Goal: Task Accomplishment & Management: Use online tool/utility

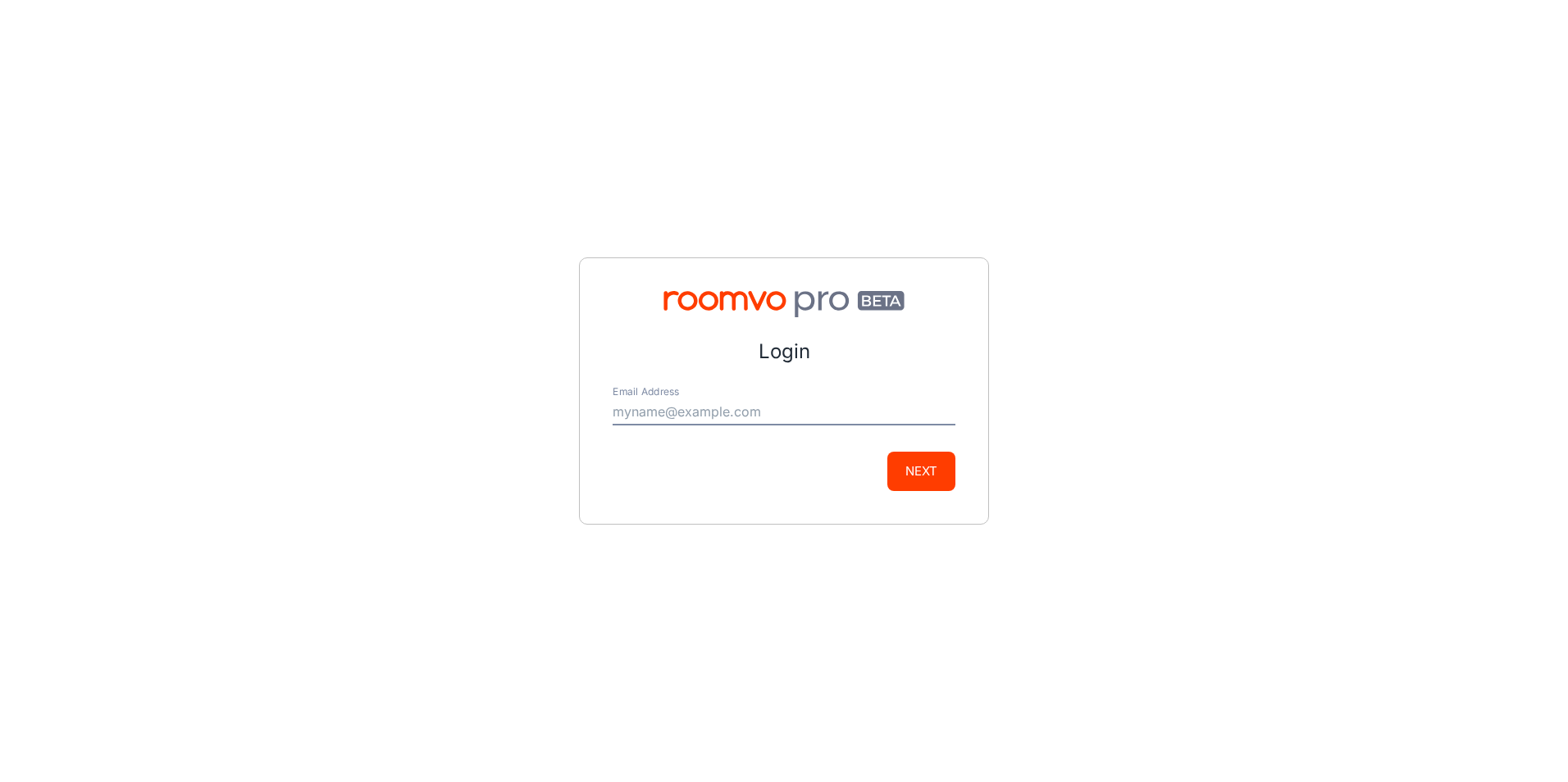
click at [782, 418] on input "Email Address" at bounding box center [784, 412] width 343 height 26
type input "[PERSON_NAME][EMAIL_ADDRESS][DOMAIN_NAME]"
click at [917, 477] on button "Next" at bounding box center [922, 471] width 68 height 39
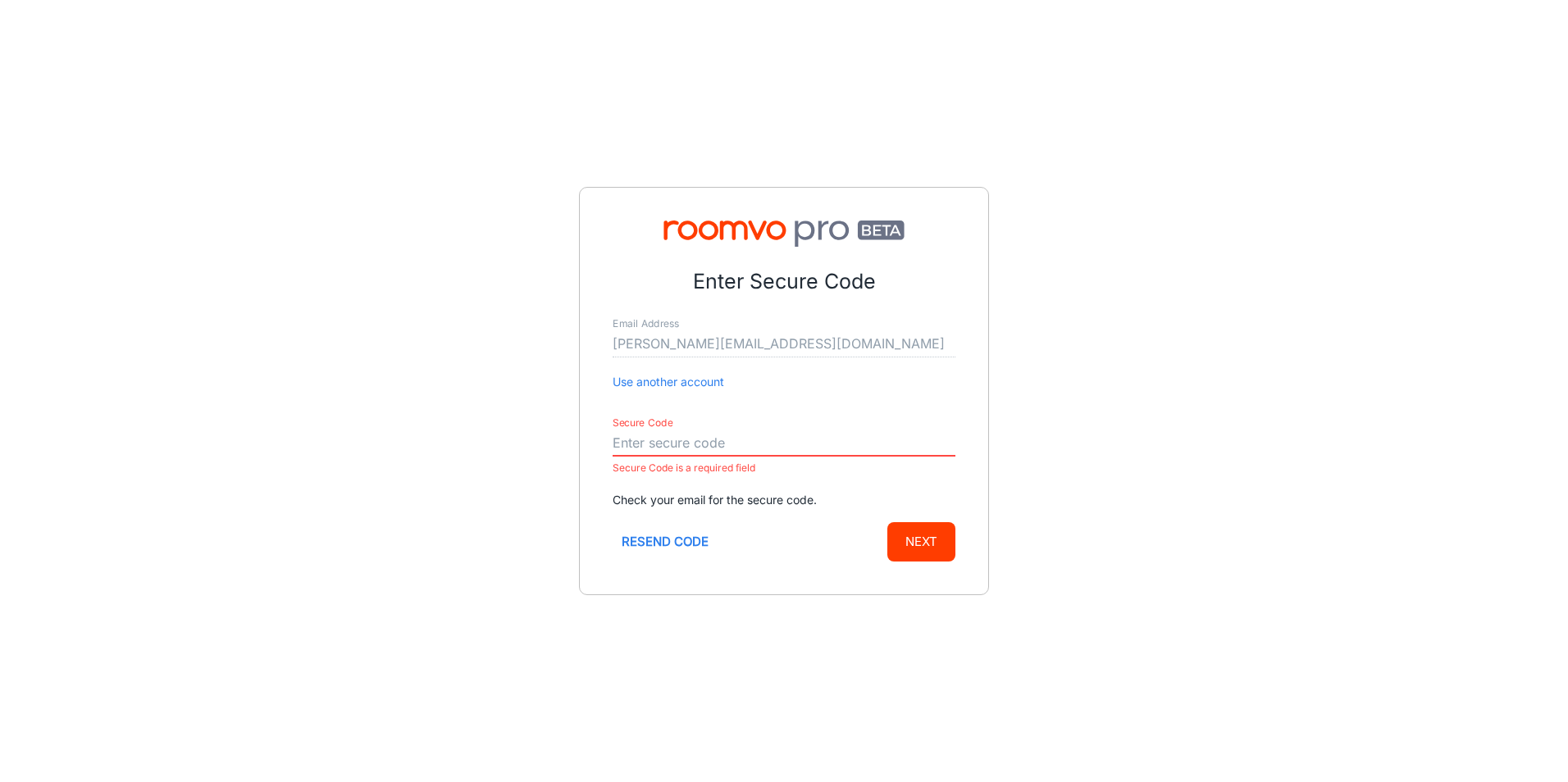
paste input "114270"
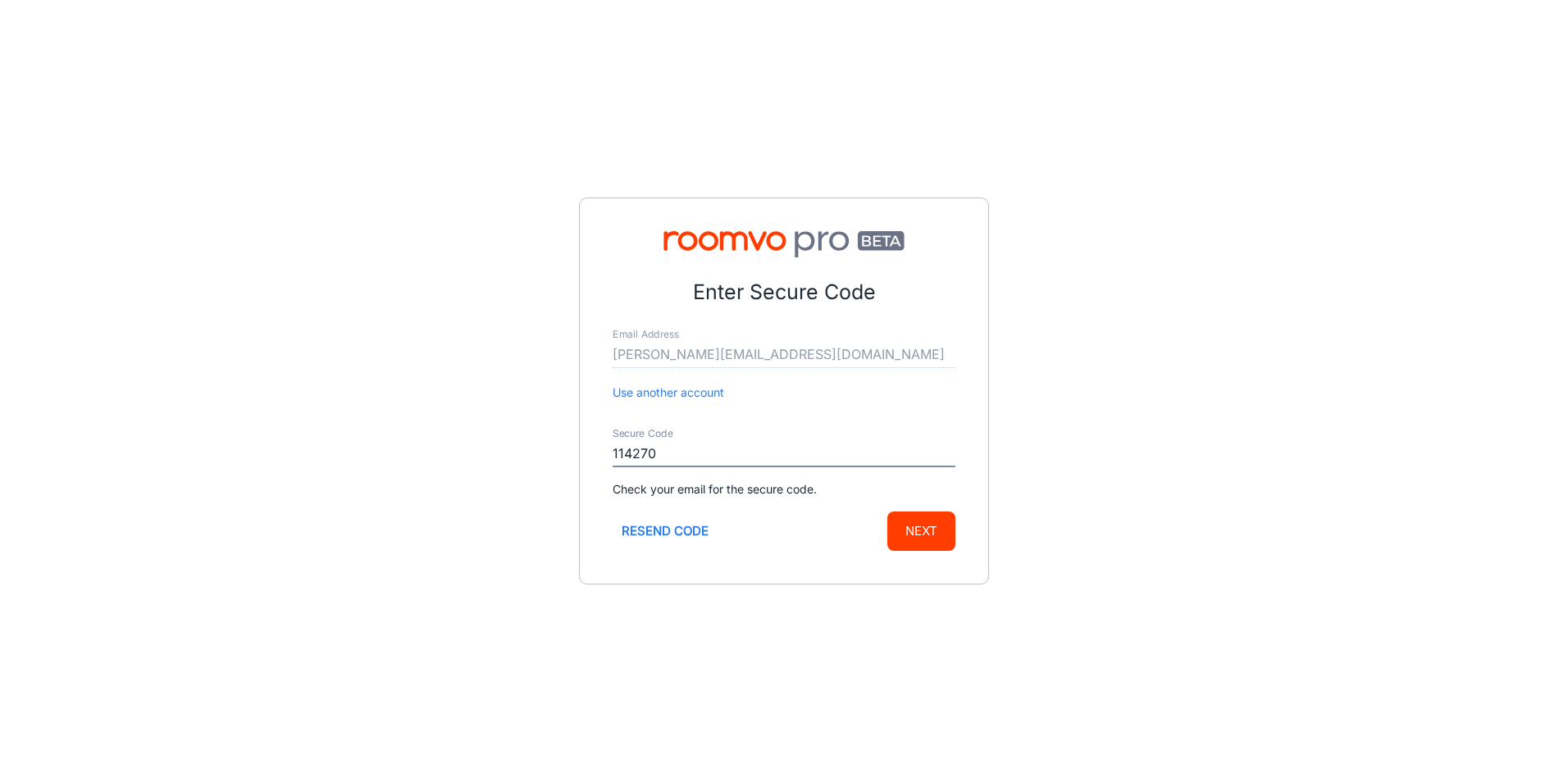
type input "114270"
click at [905, 524] on button "Next" at bounding box center [922, 531] width 68 height 39
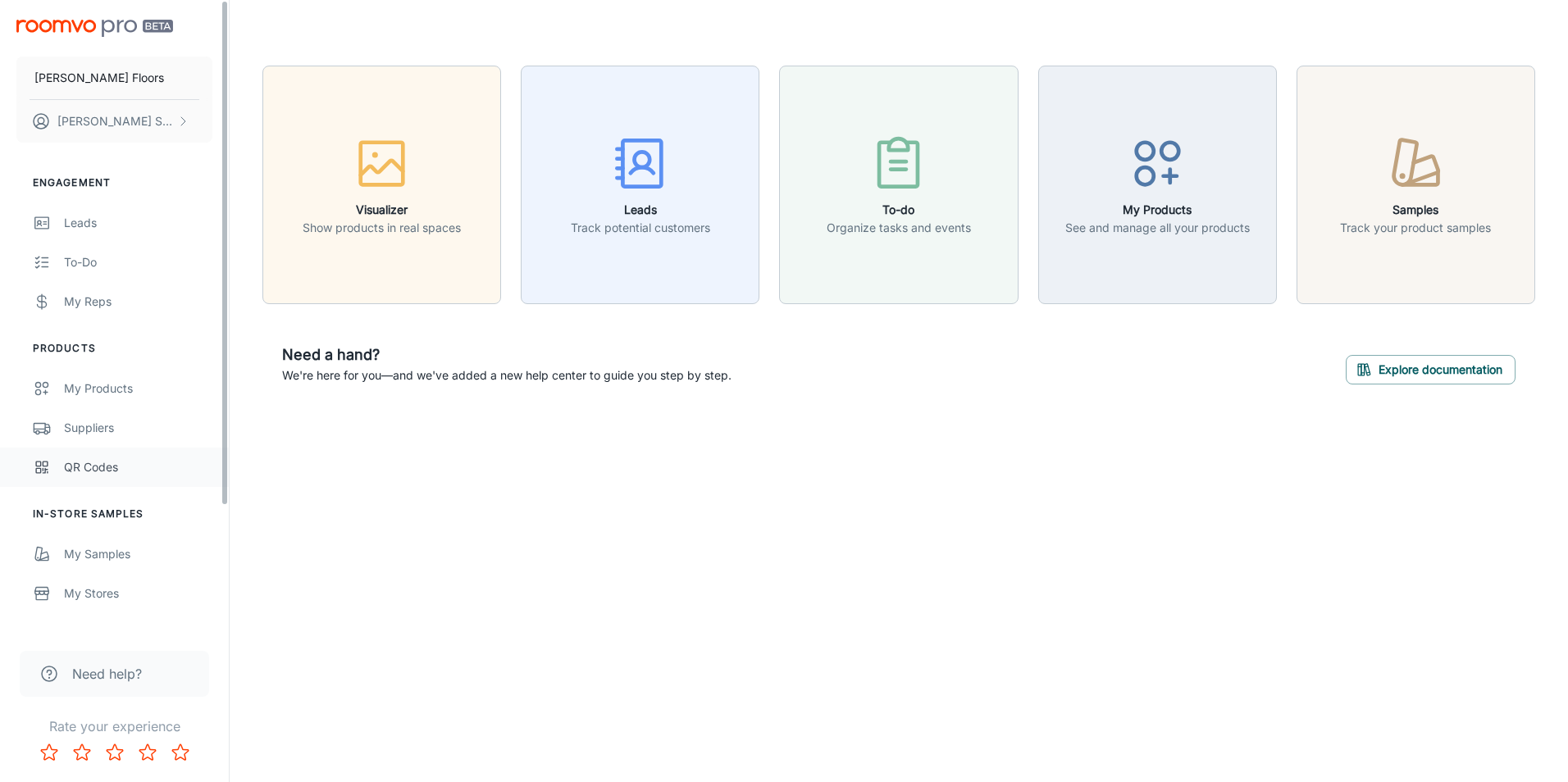
click at [82, 482] on link "QR Codes" at bounding box center [114, 468] width 228 height 39
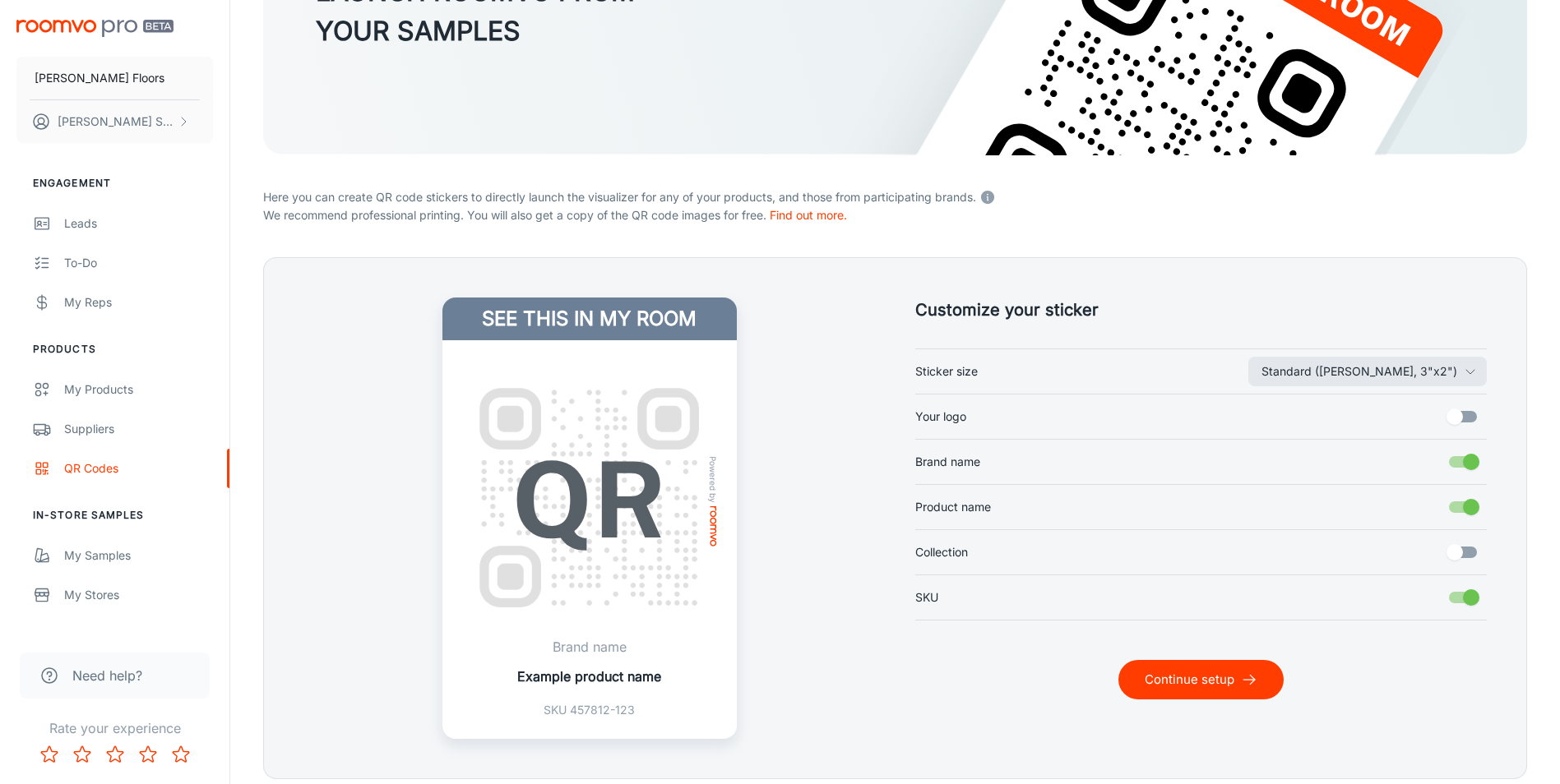
scroll to position [247, 0]
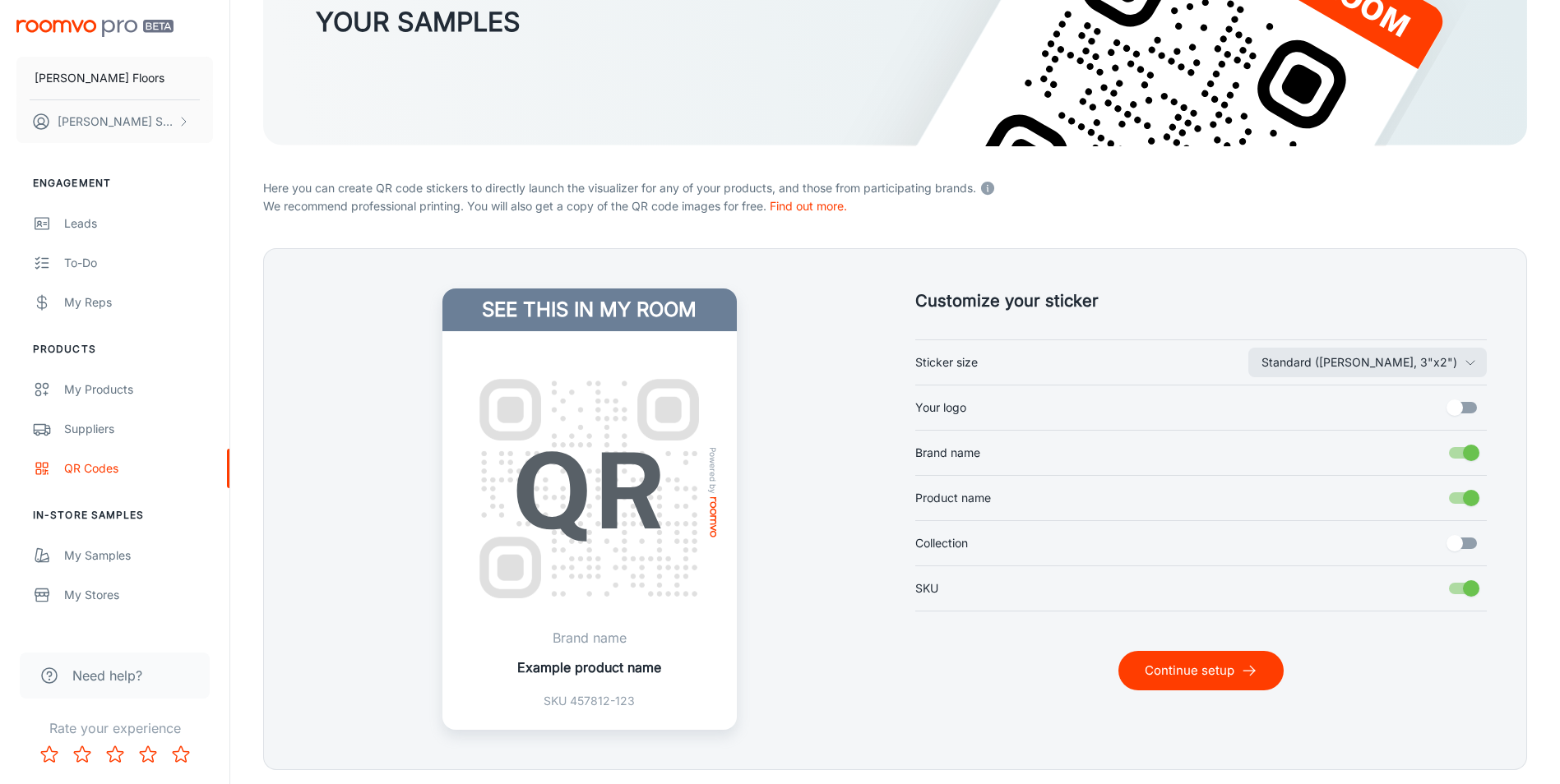
click at [1453, 405] on input "Your logo" at bounding box center [1454, 408] width 93 height 31
checkbox input "true"
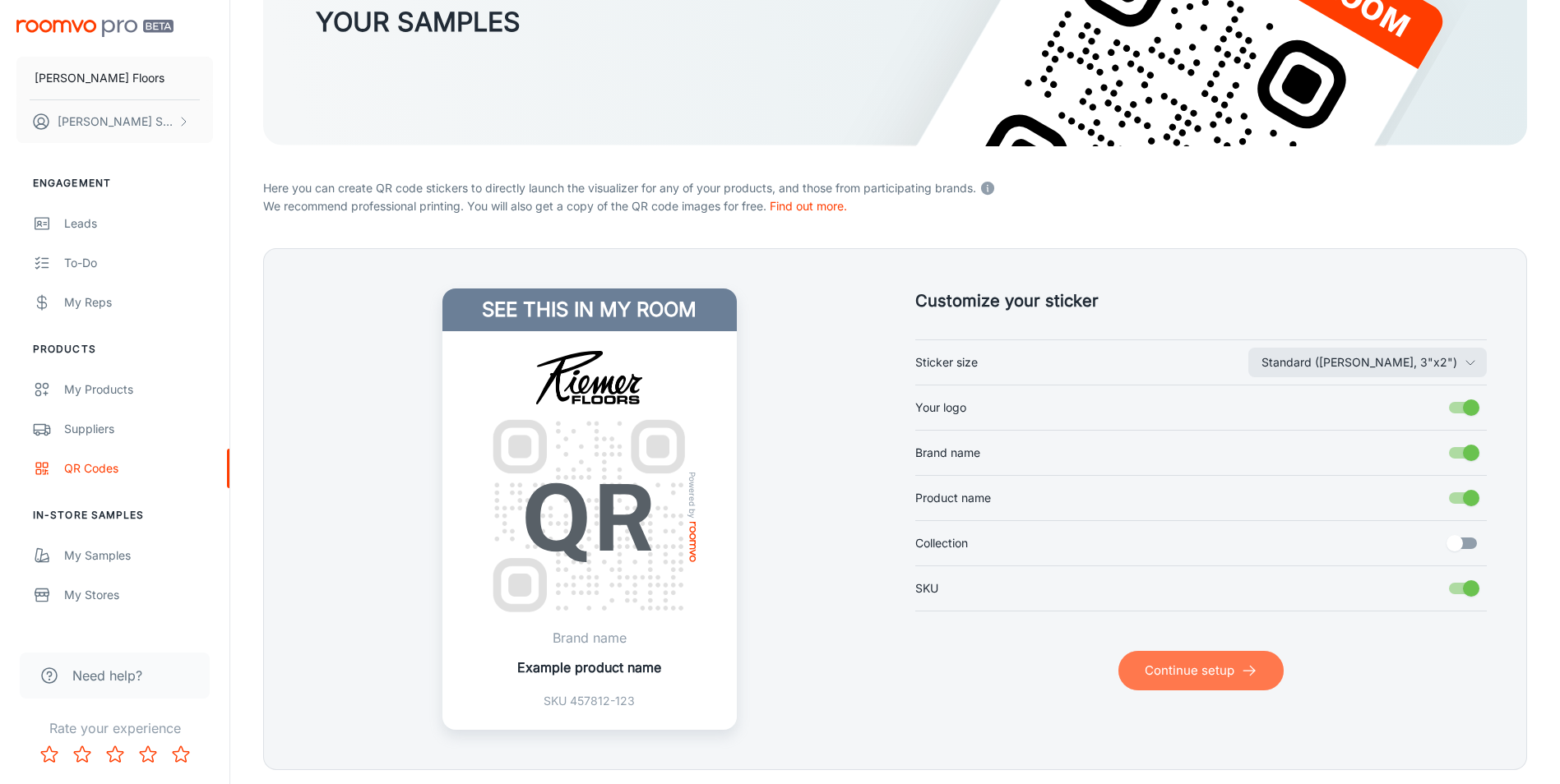
click at [1150, 685] on button "Continue setup" at bounding box center [1201, 671] width 165 height 40
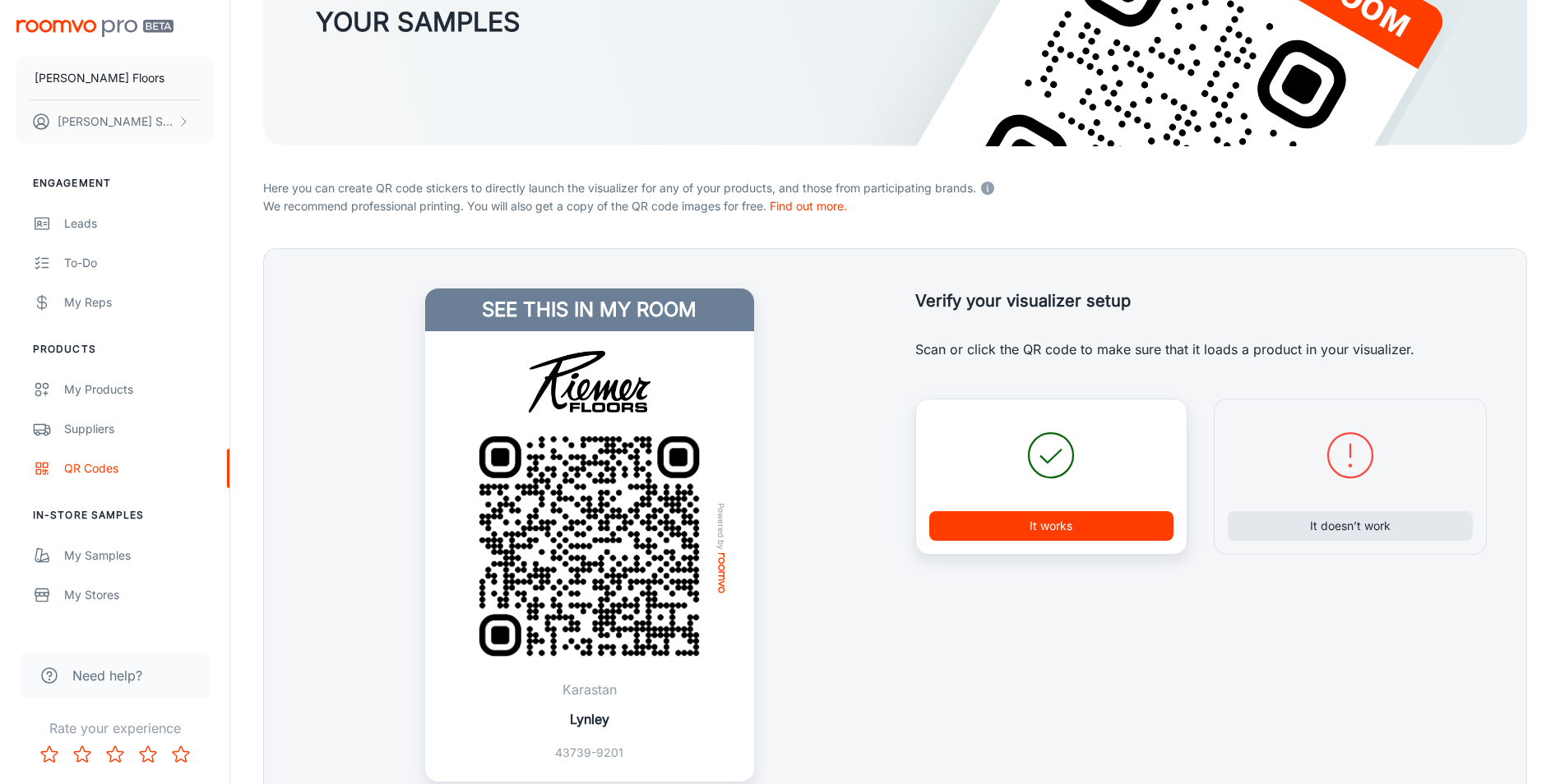
click at [984, 537] on button "It works" at bounding box center [1051, 525] width 245 height 30
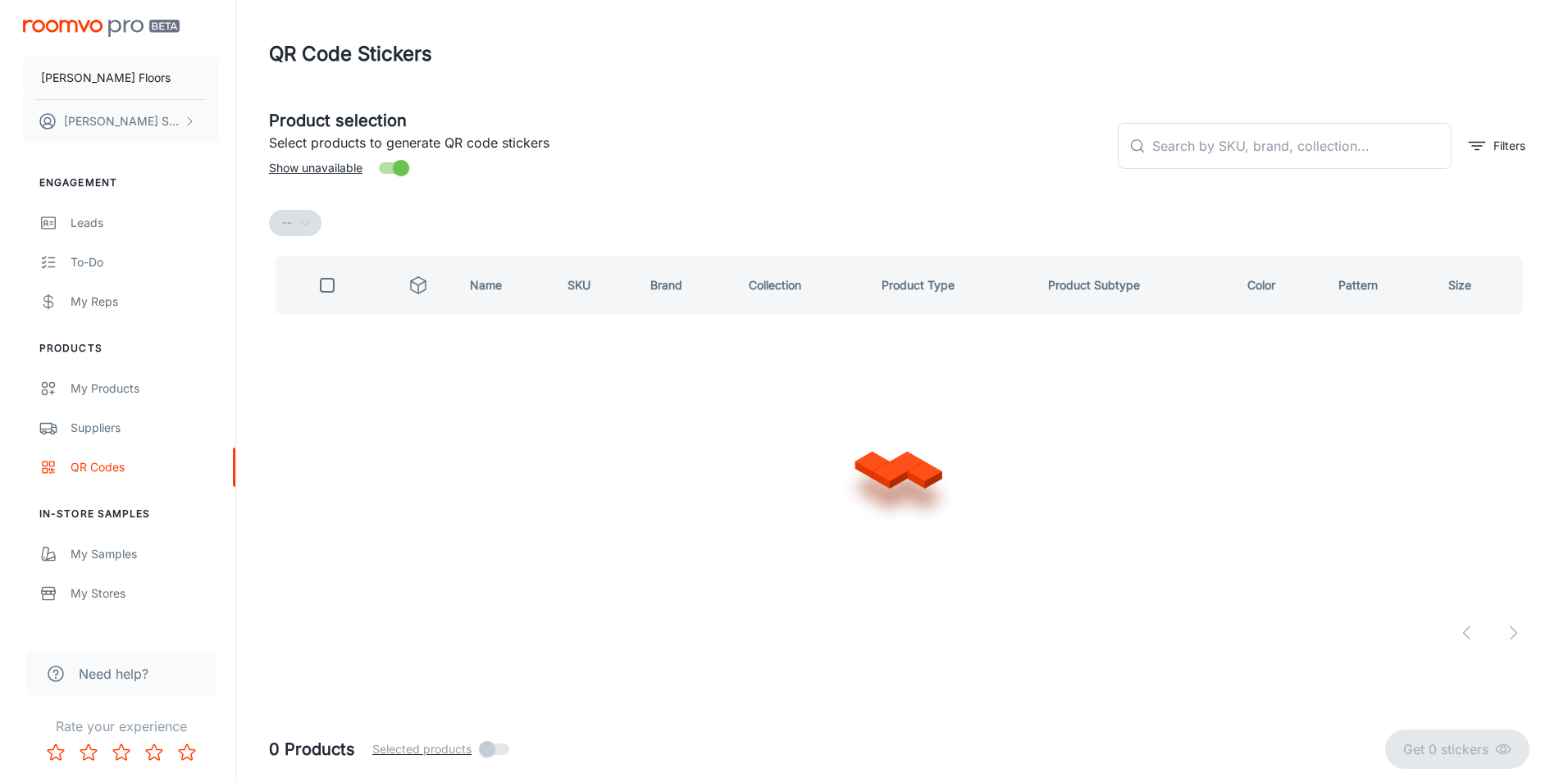
scroll to position [0, 0]
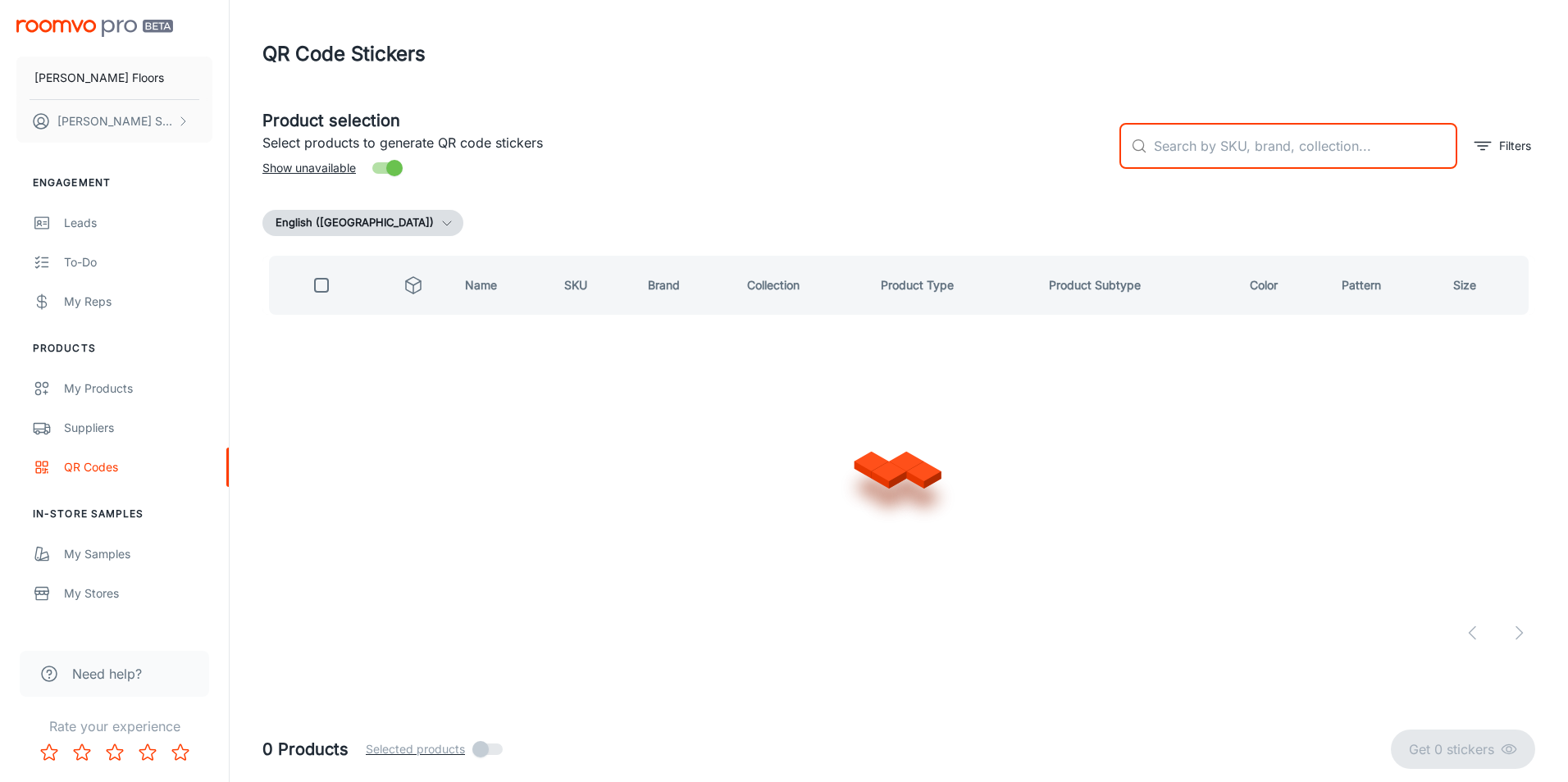
click at [1177, 130] on input "text" at bounding box center [1305, 145] width 304 height 46
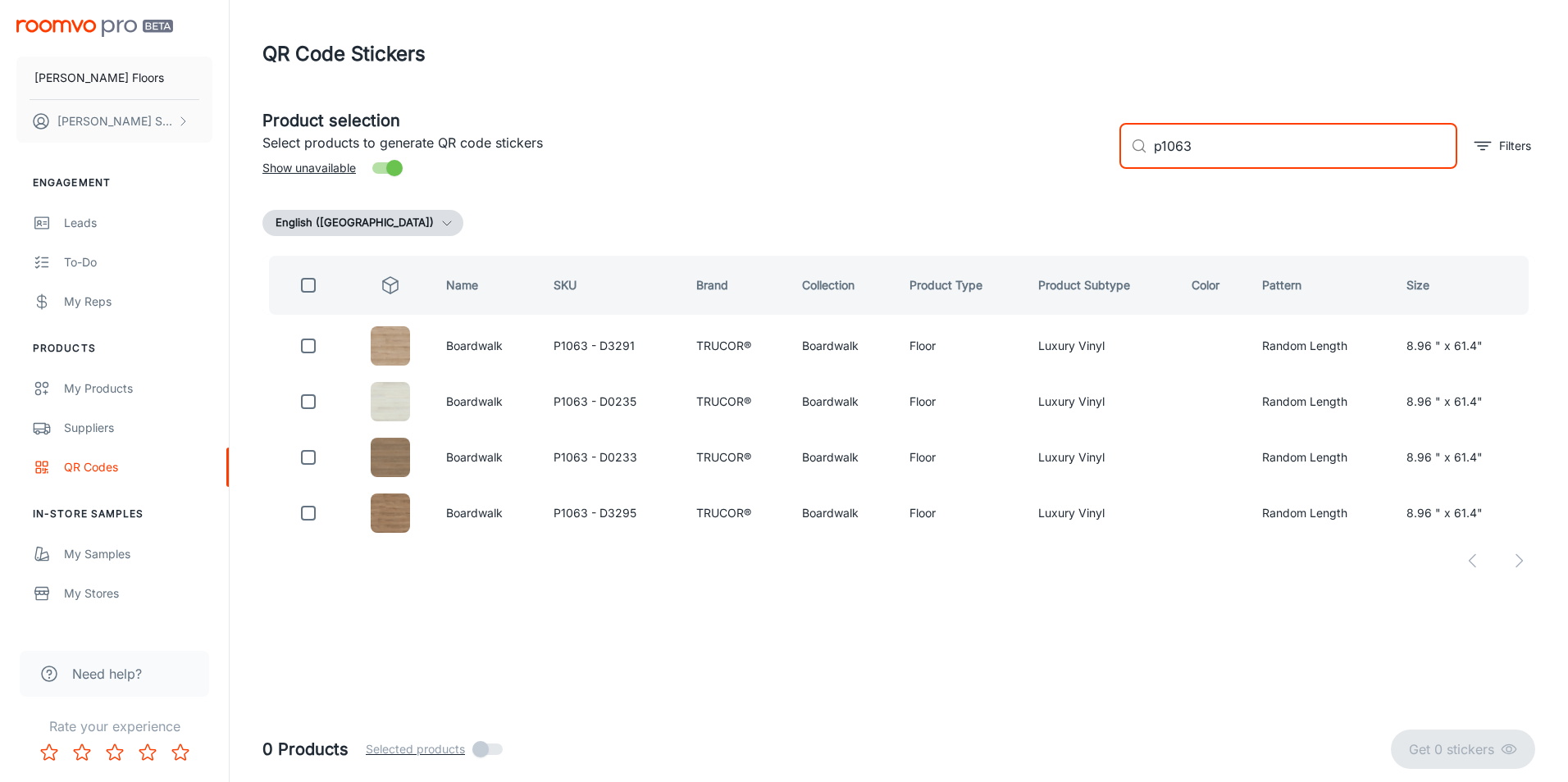
type input "p1063"
click at [307, 279] on input "checkbox" at bounding box center [308, 285] width 33 height 33
checkbox input "true"
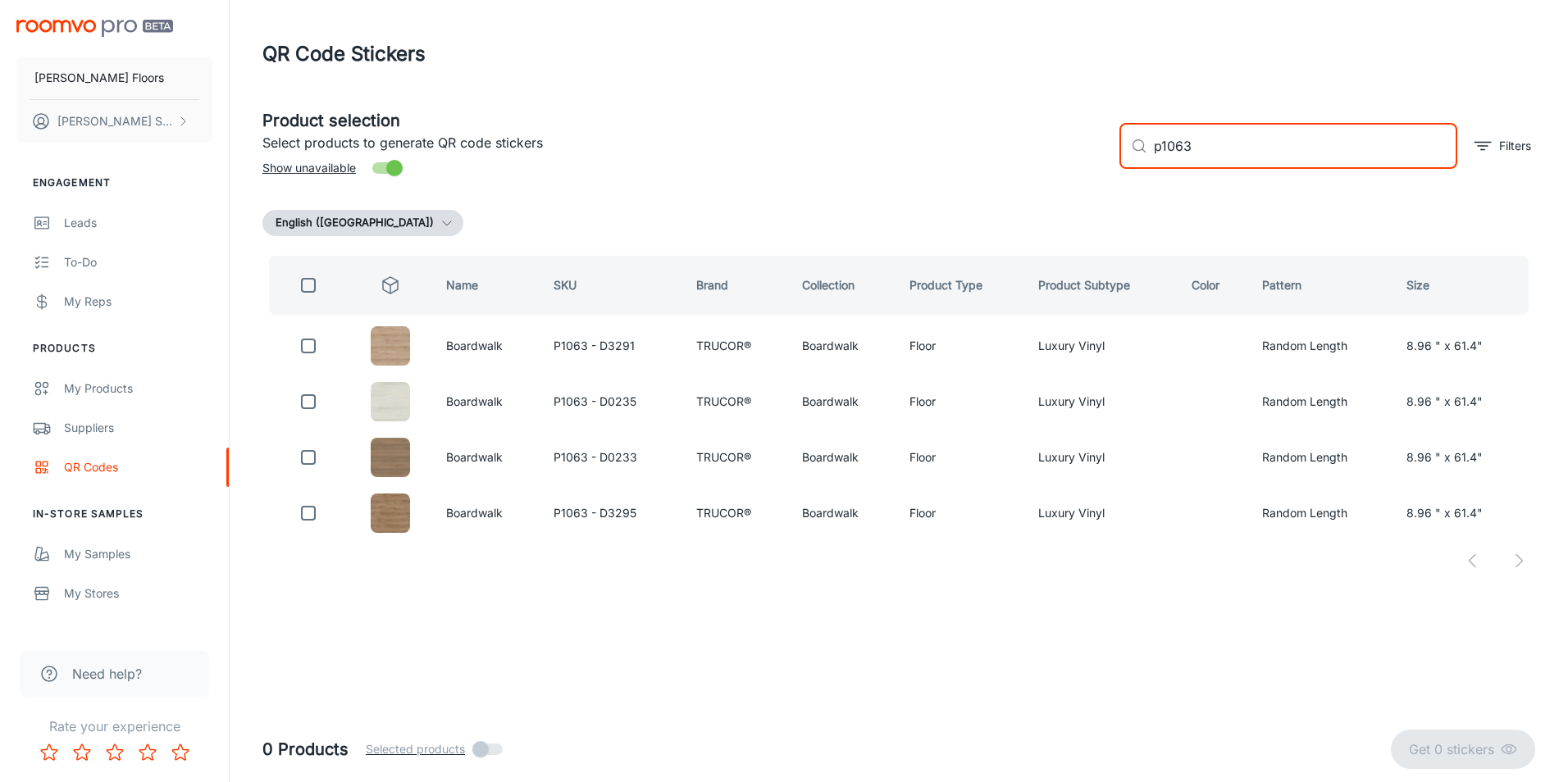
checkbox input "true"
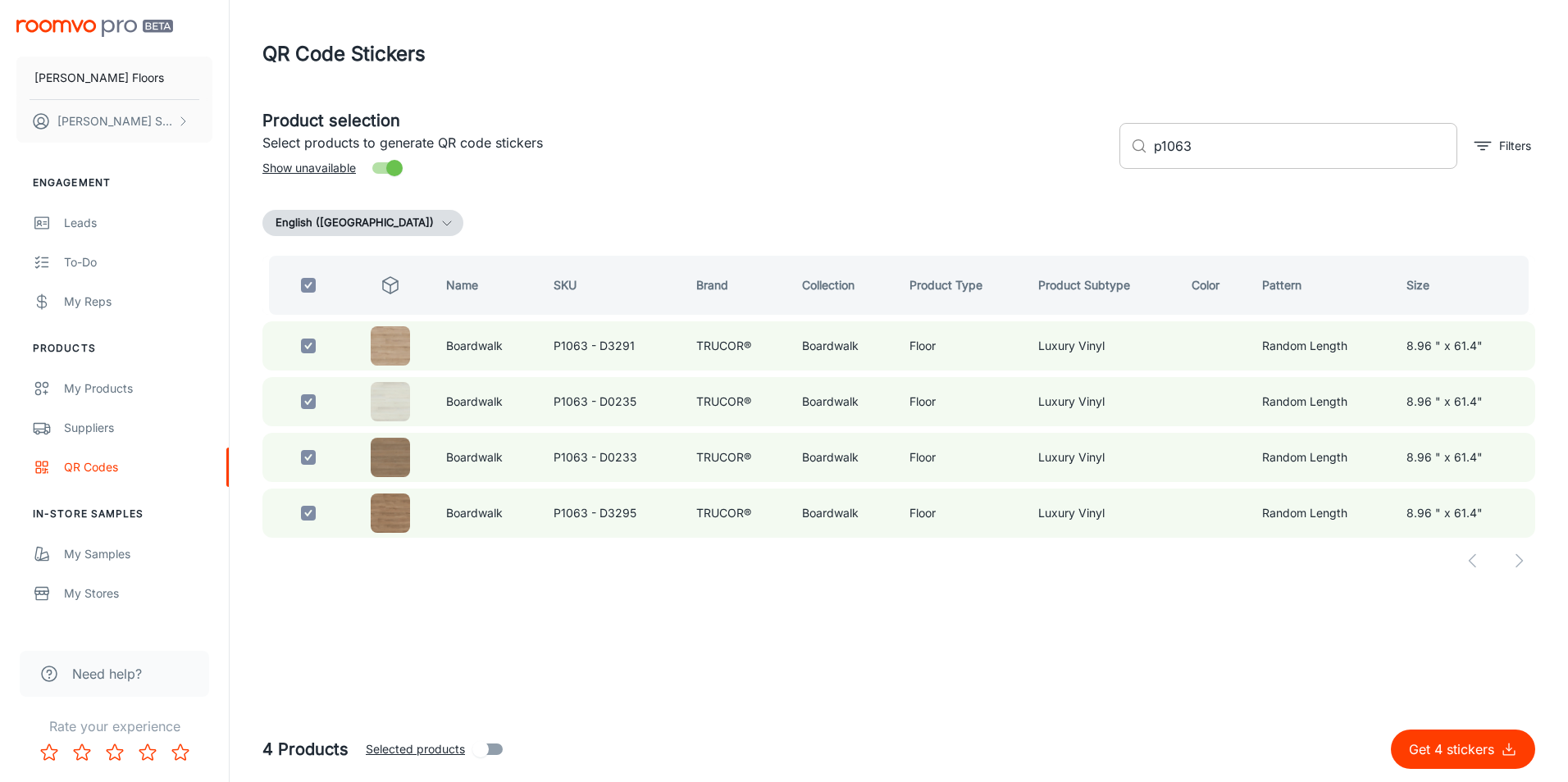
click at [1243, 164] on input "p1063" at bounding box center [1305, 145] width 304 height 46
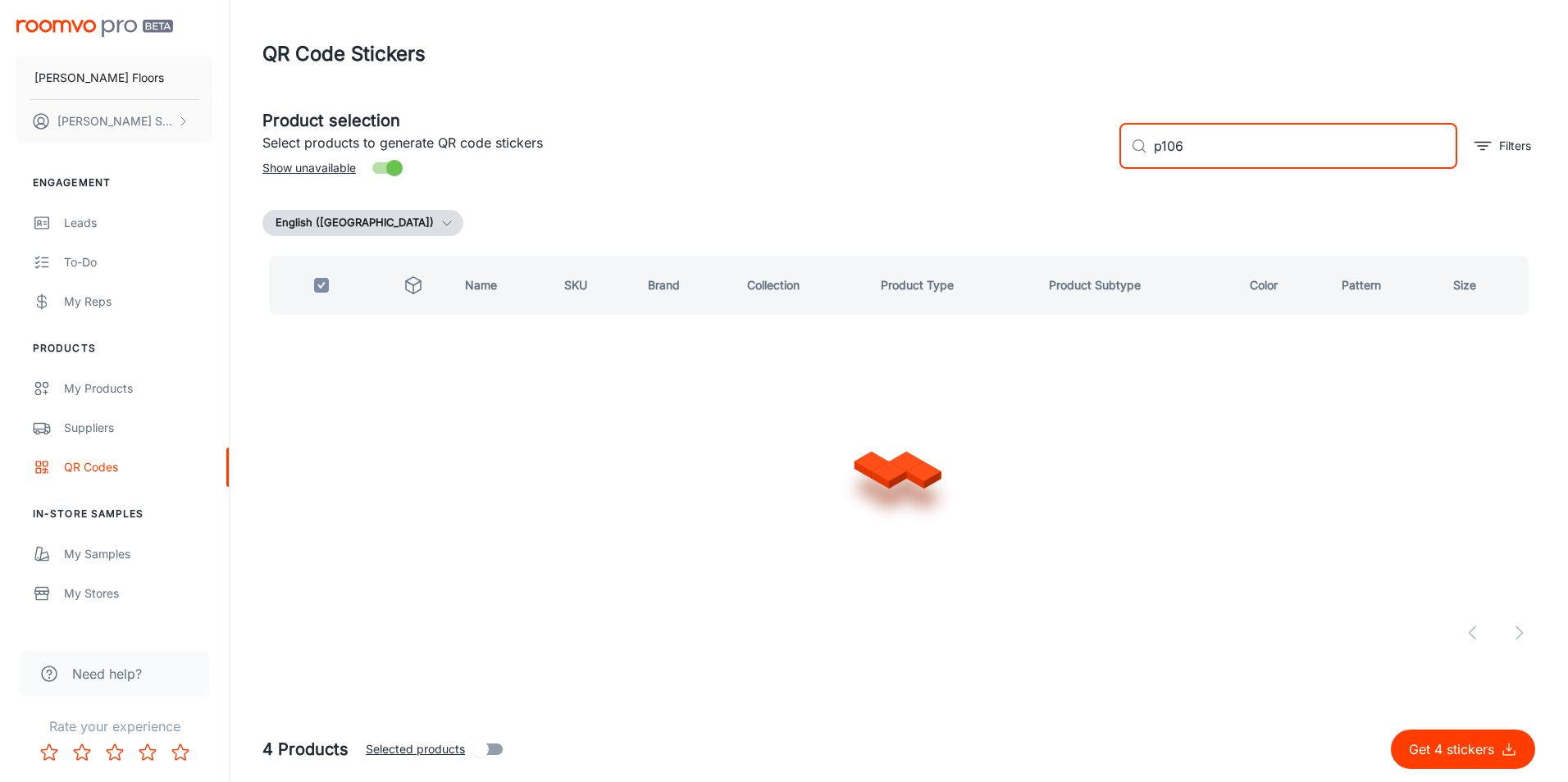
type input "p1067"
checkbox input "false"
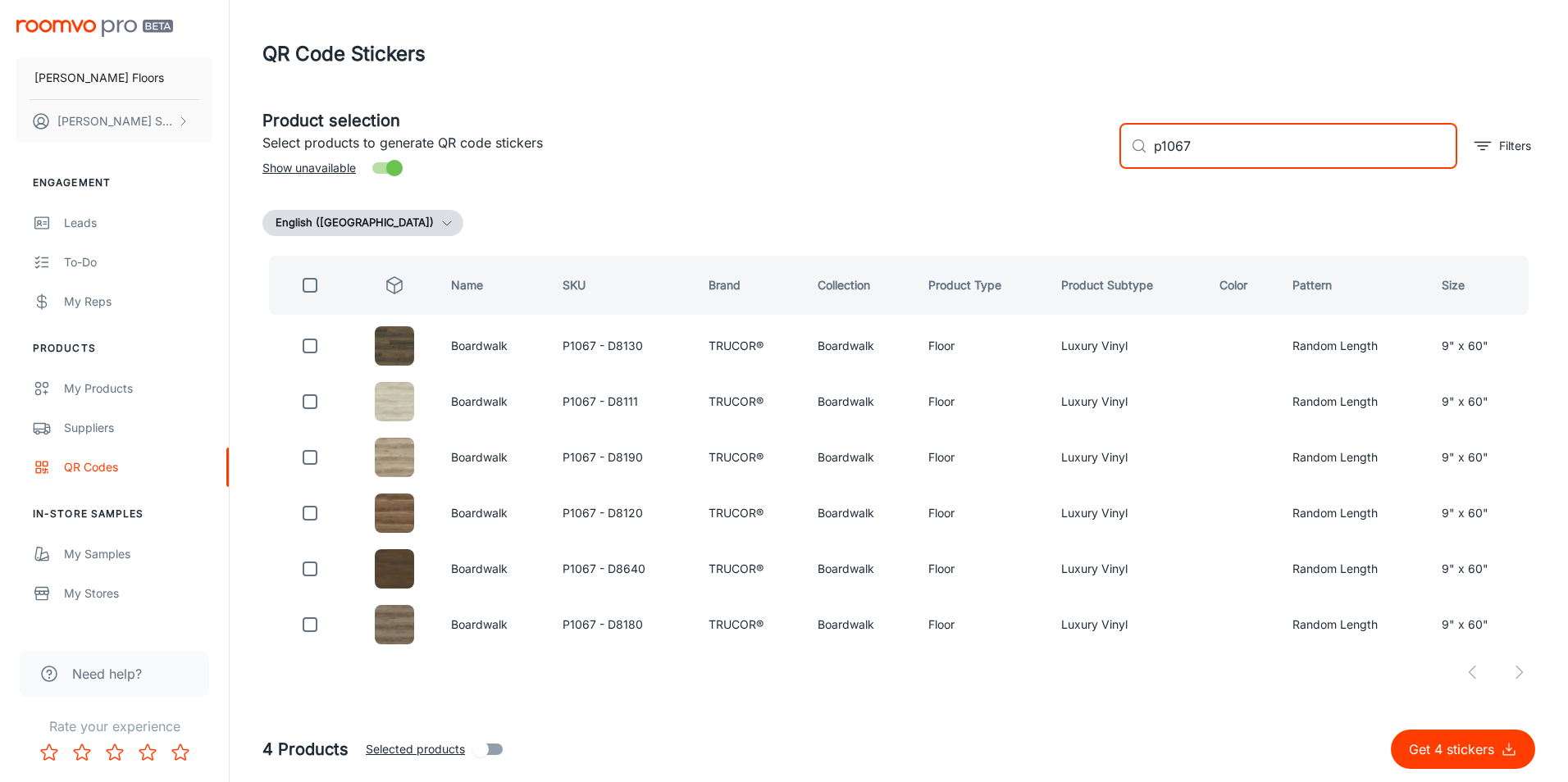
type input "p1067"
click at [303, 262] on th at bounding box center [306, 286] width 88 height 59
click at [305, 273] on input "checkbox" at bounding box center [310, 285] width 33 height 33
checkbox input "true"
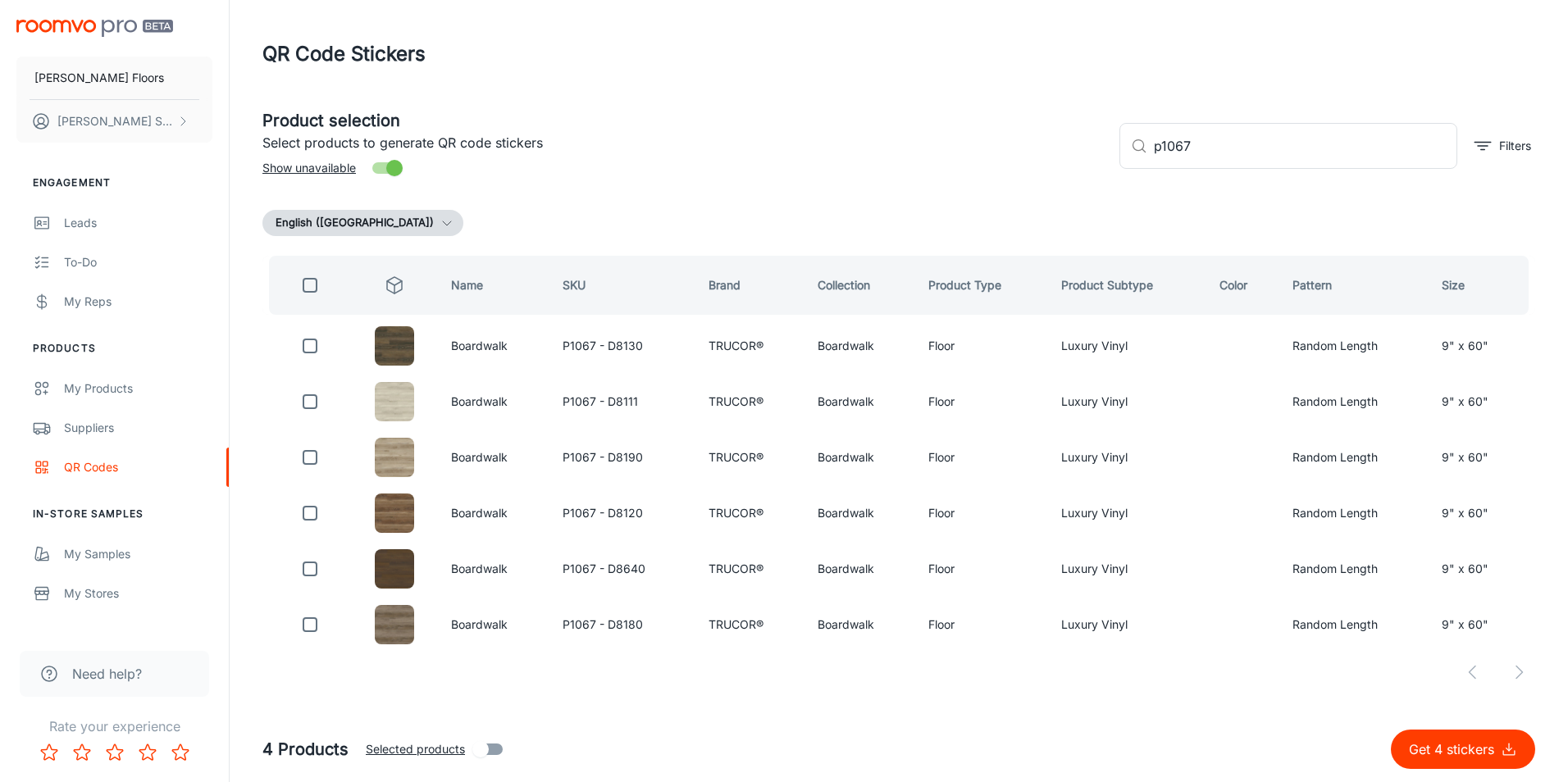
checkbox input "true"
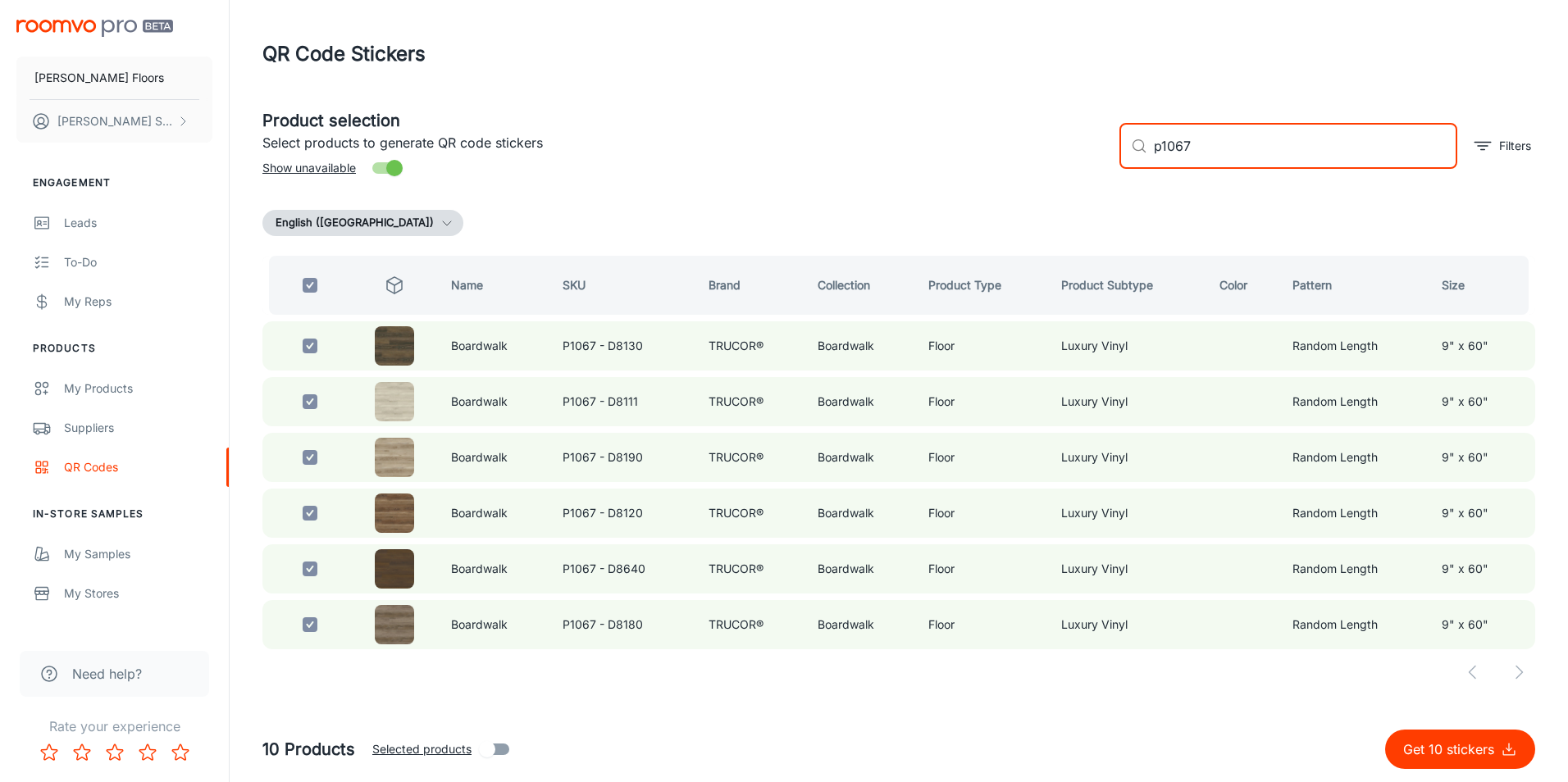
click at [1203, 163] on input "p1067" at bounding box center [1305, 145] width 304 height 46
type input "p106"
checkbox input "false"
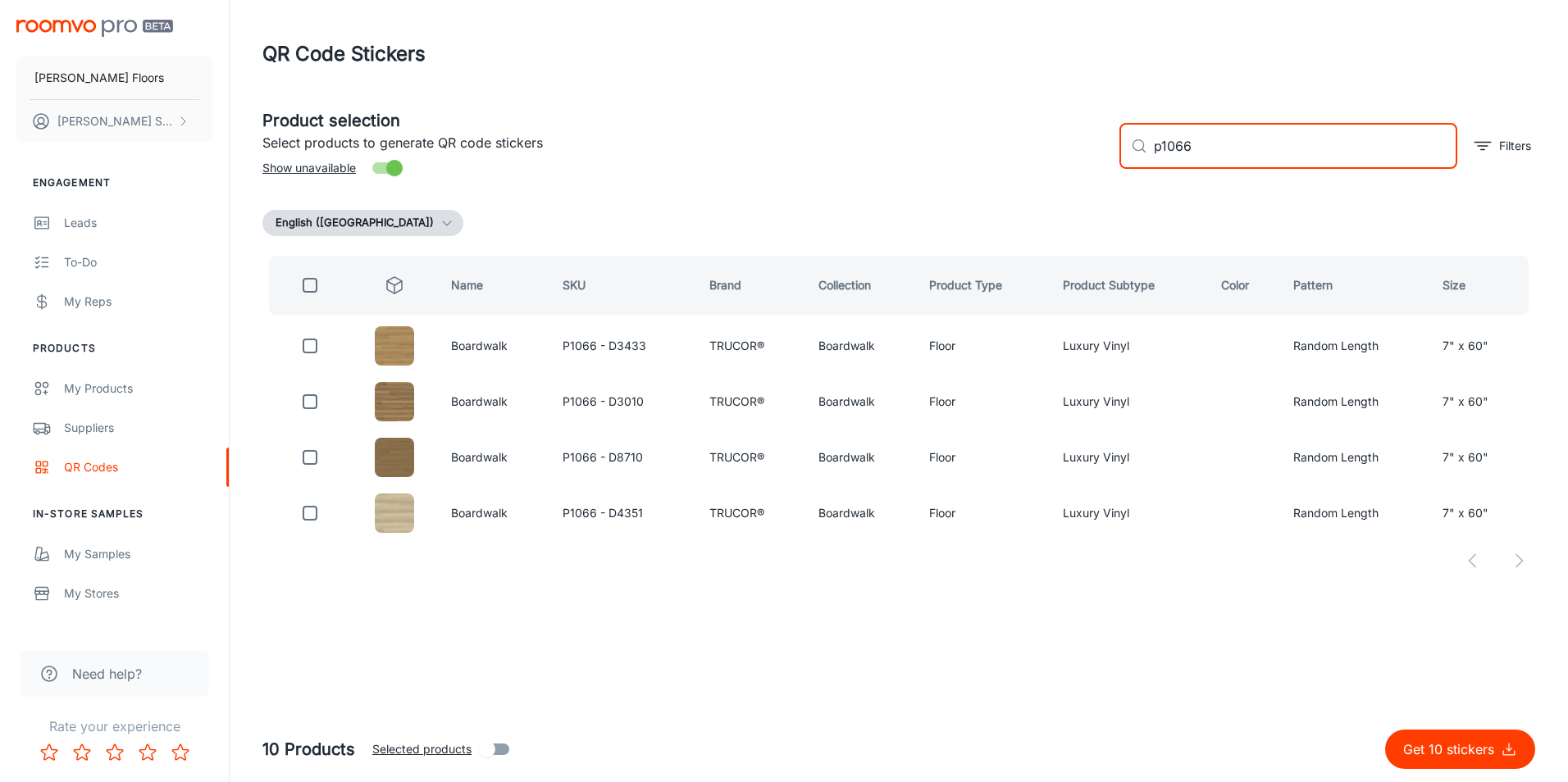
type input "p1066"
click at [306, 271] on input "checkbox" at bounding box center [310, 285] width 33 height 33
checkbox input "true"
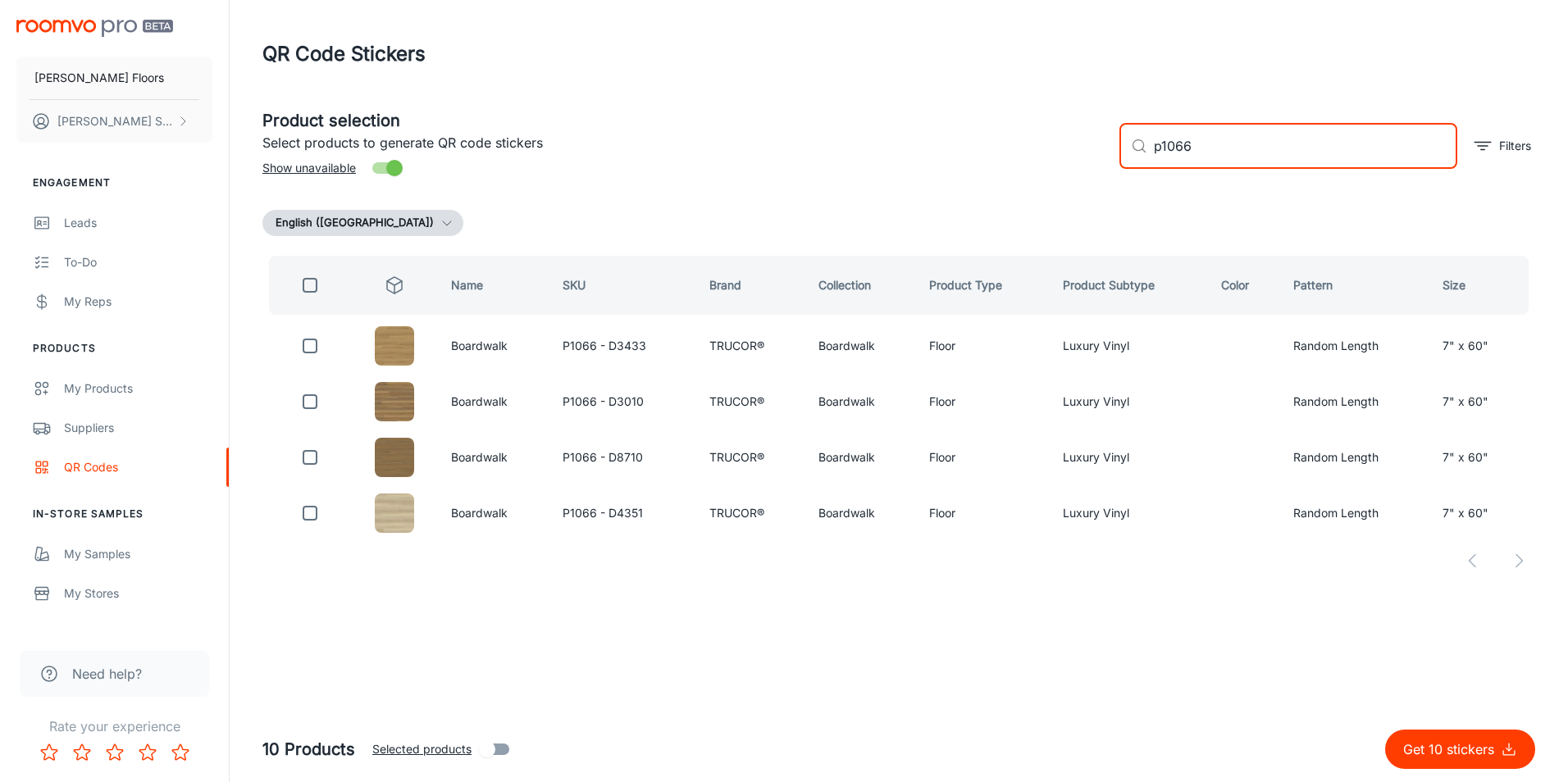
checkbox input "true"
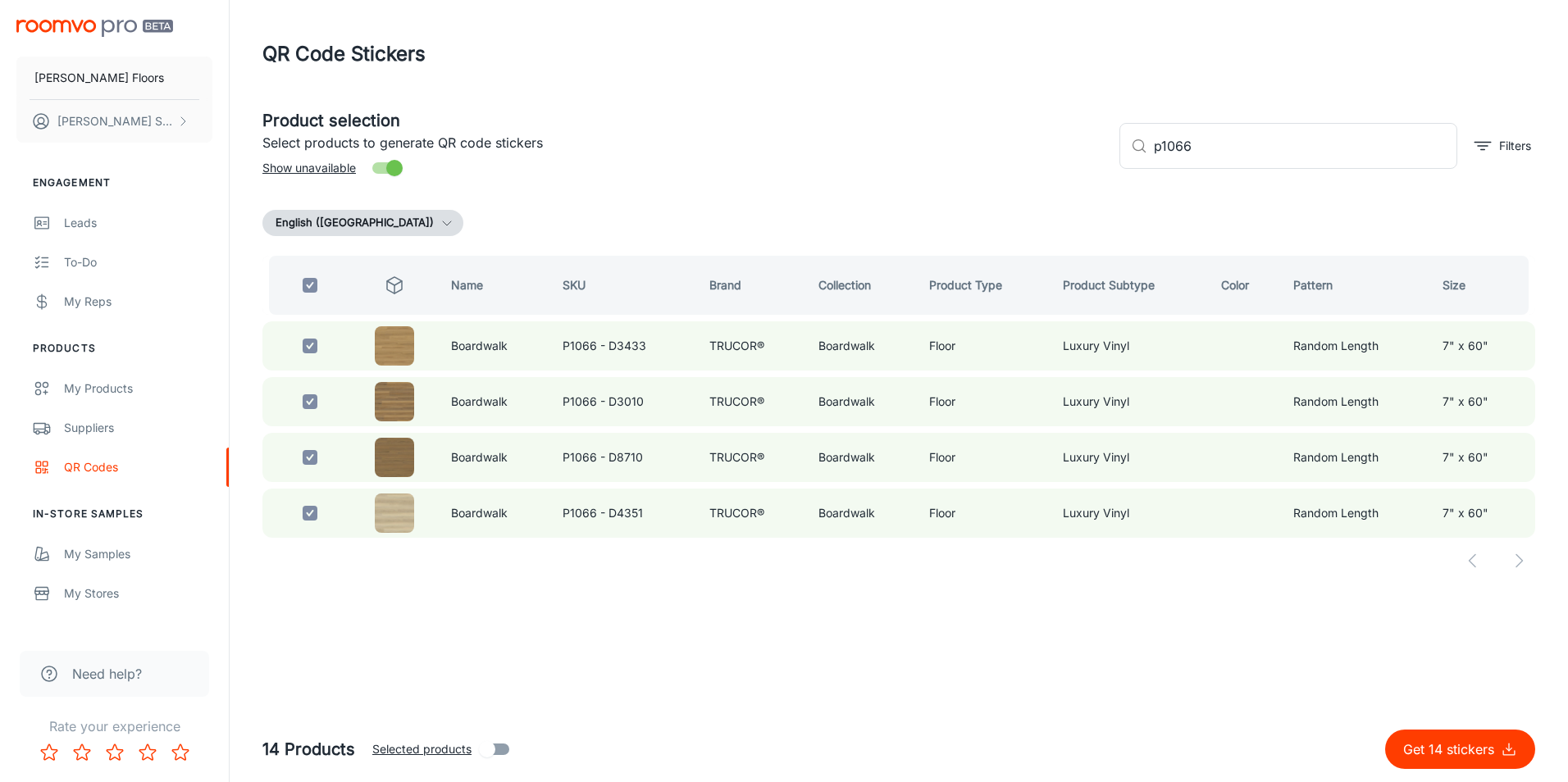
click at [1450, 745] on p "Get 14 stickers" at bounding box center [1452, 750] width 98 height 20
checkbox input "false"
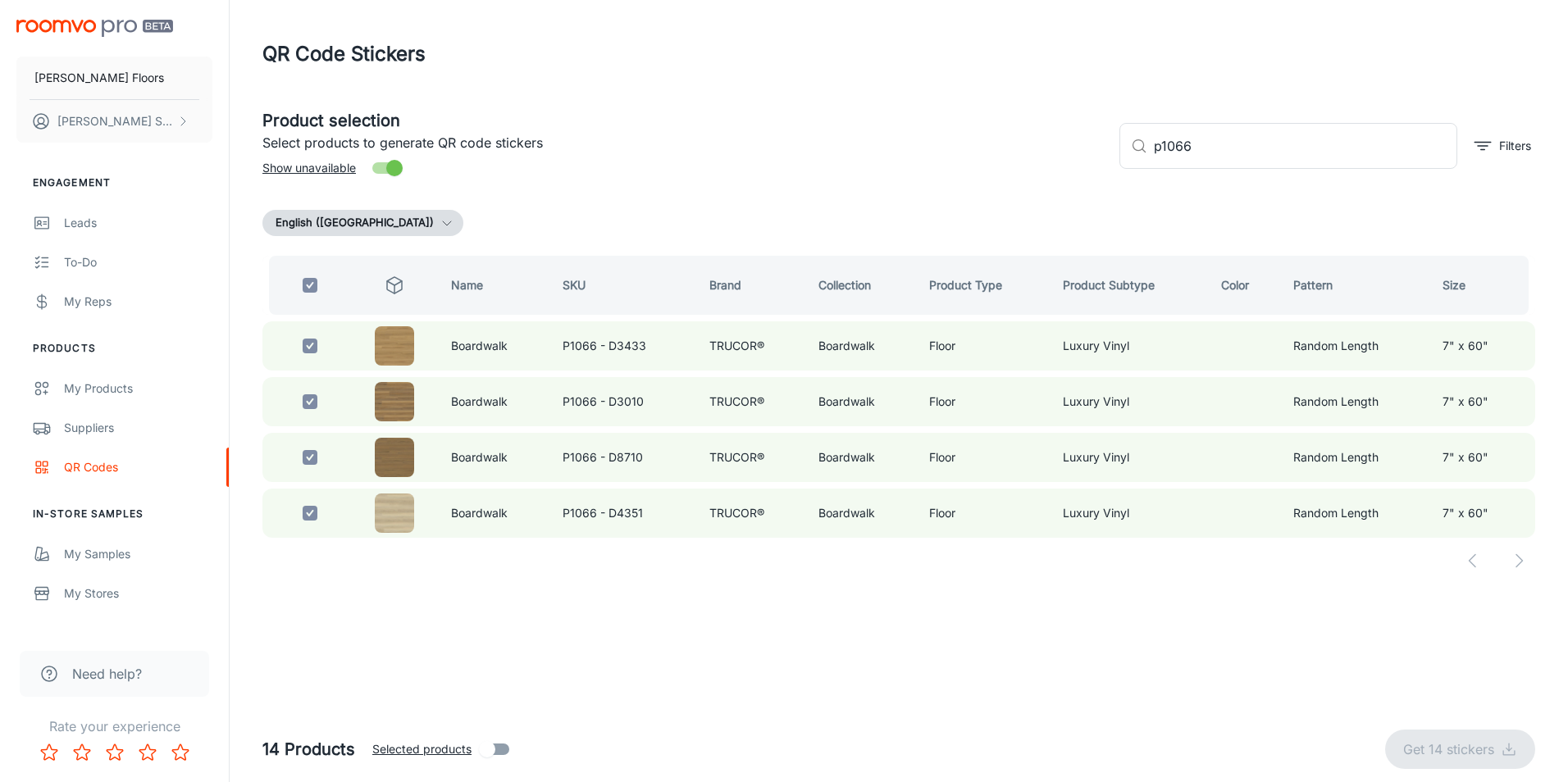
checkbox input "false"
